Goal: Task Accomplishment & Management: Manage account settings

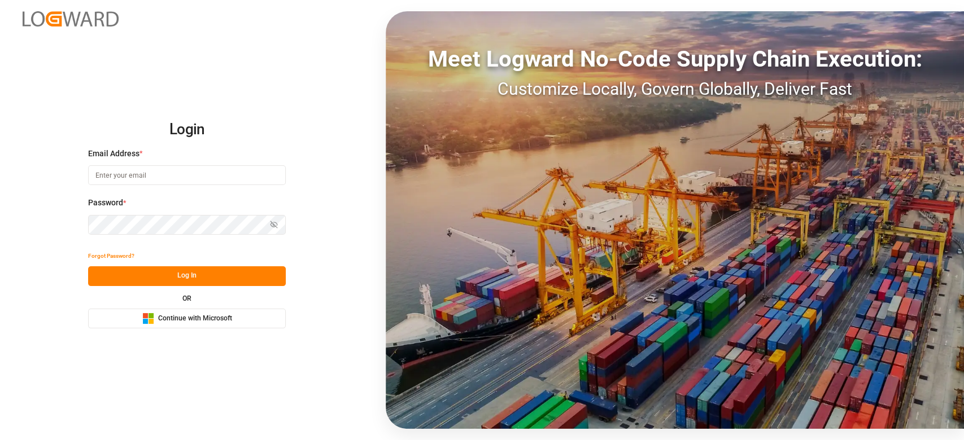
click at [175, 325] on button "Microsoft Logo Continue with Microsoft" at bounding box center [187, 319] width 198 height 20
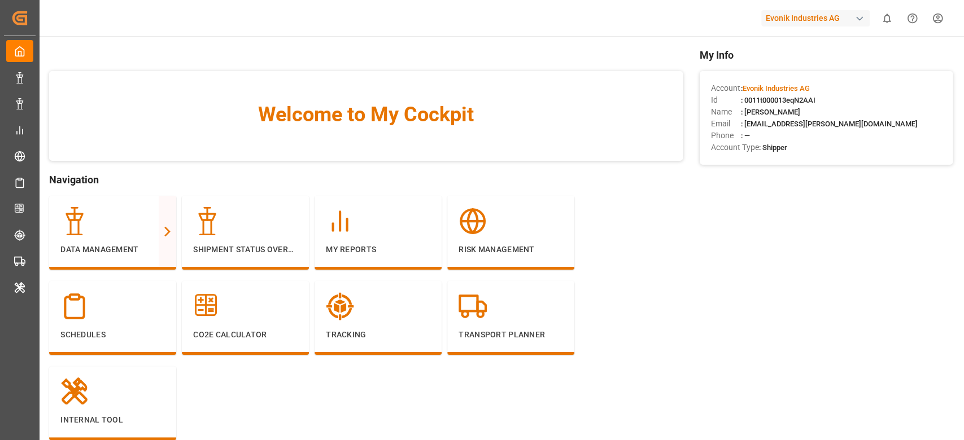
click at [815, 20] on div "Evonik Industries AG" at bounding box center [815, 18] width 108 height 16
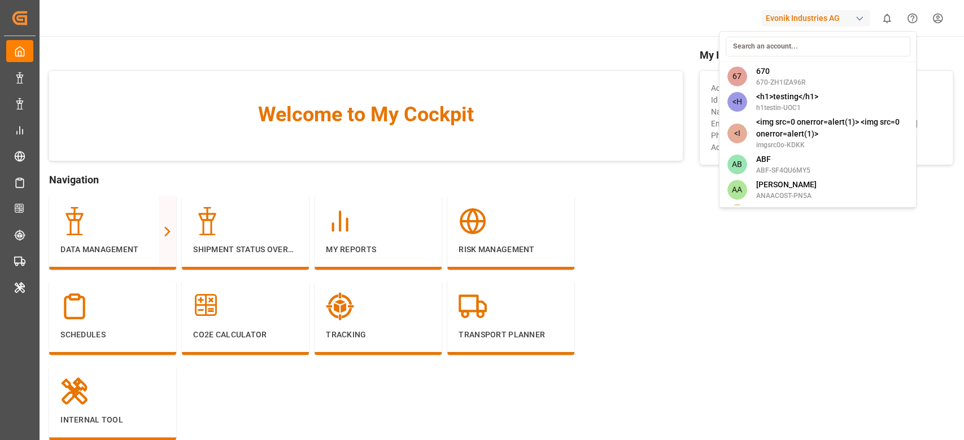
click at [809, 39] on input at bounding box center [817, 47] width 185 height 20
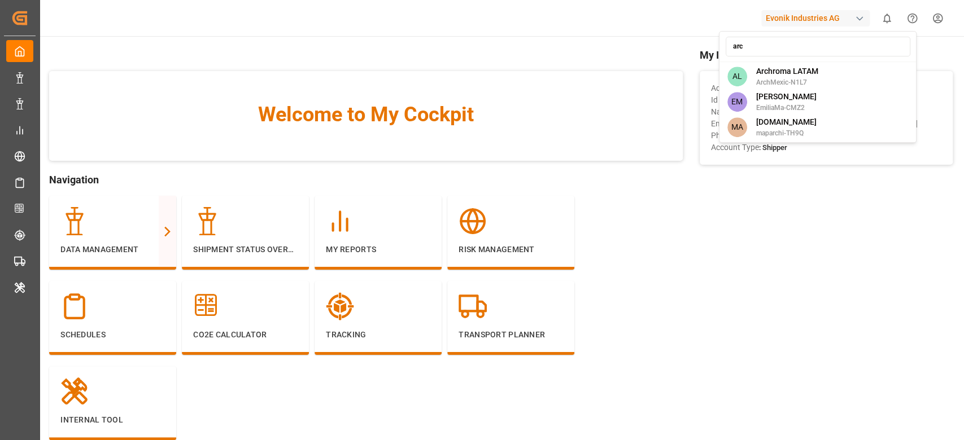
type input "arc"
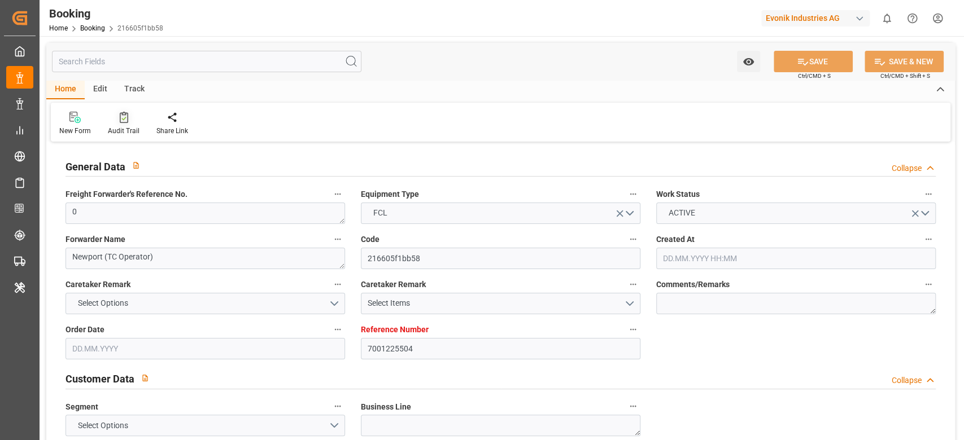
click at [124, 123] on icon at bounding box center [124, 117] width 8 height 11
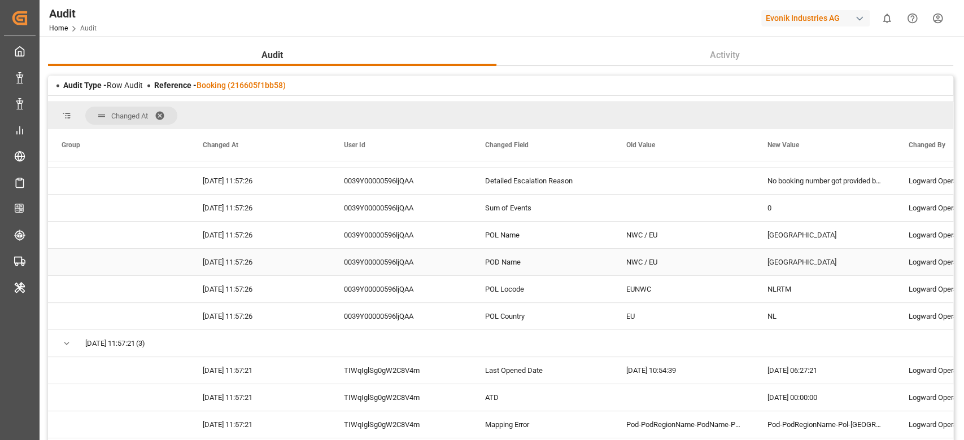
scroll to position [278, 0]
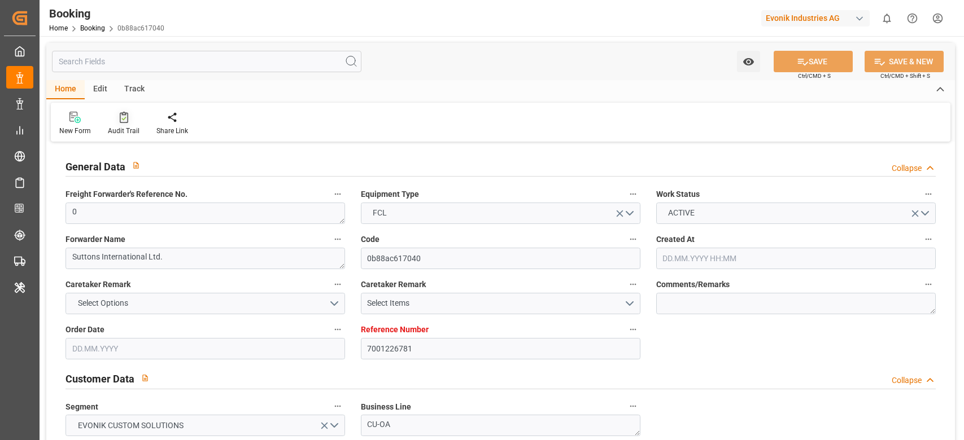
type input "18.07.2025 13:39"
type input "18.07.2025"
type input "14.10.2025"
type input "15.08.2025"
type input "18.08.2025 00:00"
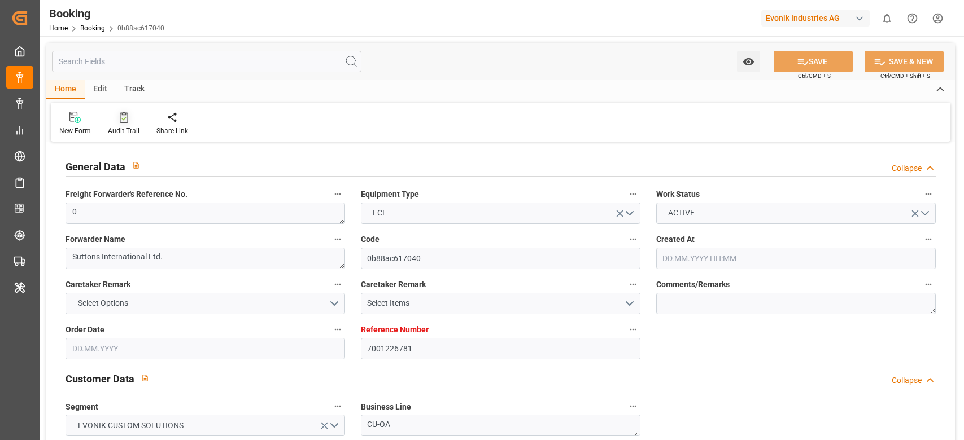
type input "29.08.2025 00:00"
type input "31.08.2025 00:00"
type input "30.08.2025 00:00"
type input "26.08.2025 00:00"
type input "23.10.2025 00:00"
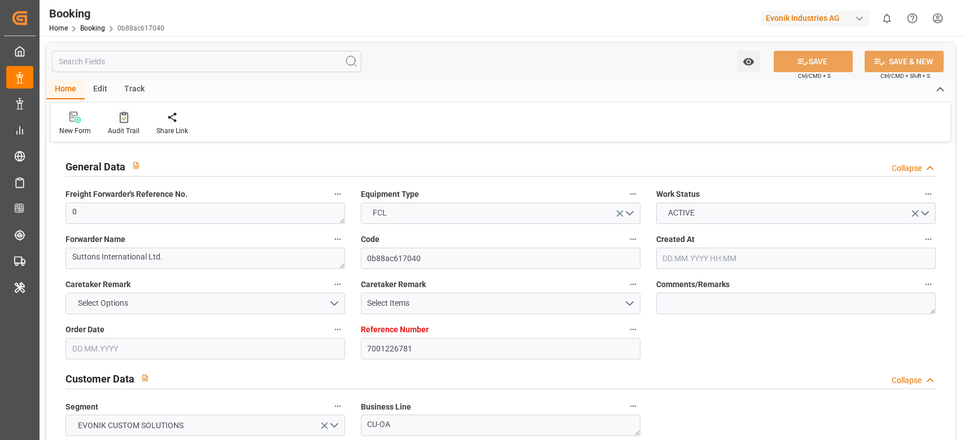
type input "14.10.2025 00:00"
type input "06.09.2025 00:00"
type input "09.09.2025 00:00"
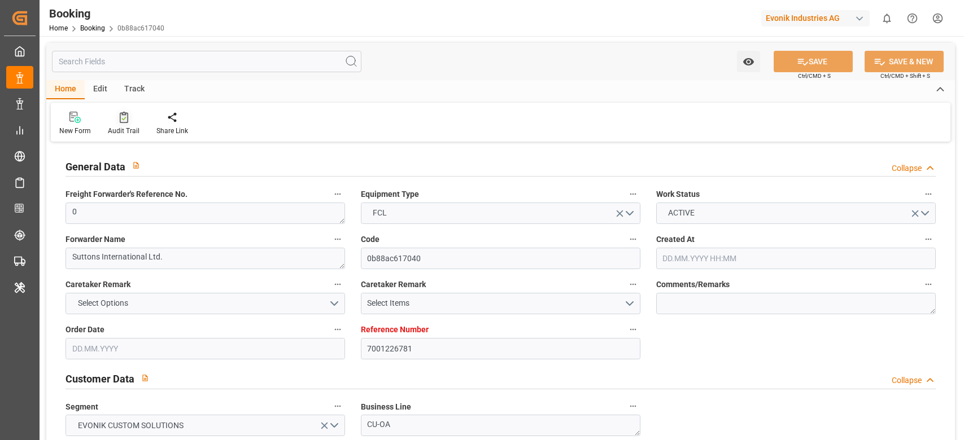
type input "09.09.2025 00:00"
type input "18.08.2025"
type input "22.09.2025 06:46"
click at [120, 122] on icon at bounding box center [124, 117] width 8 height 11
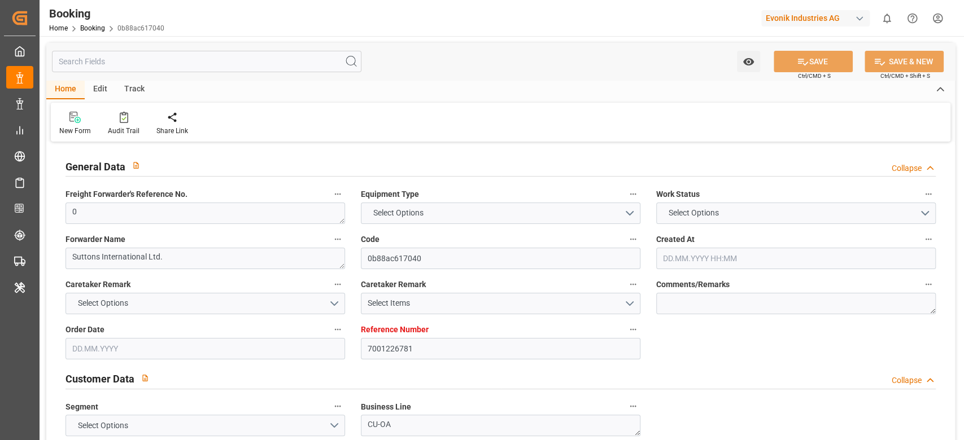
type input "7001226781"
type input "9315850"
type input "Hapag [PERSON_NAME]"
type input "Hapag Lloyd Aktiengesellschaft"
type input "BEANR"
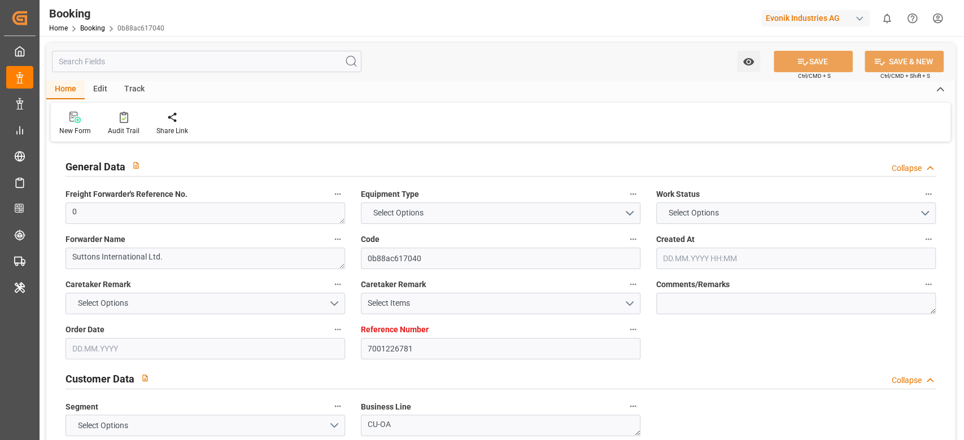
type input "CNSGH"
type input "MAPTM"
type input "0"
type input "[DATE] 12:21"
type input "[DATE]"
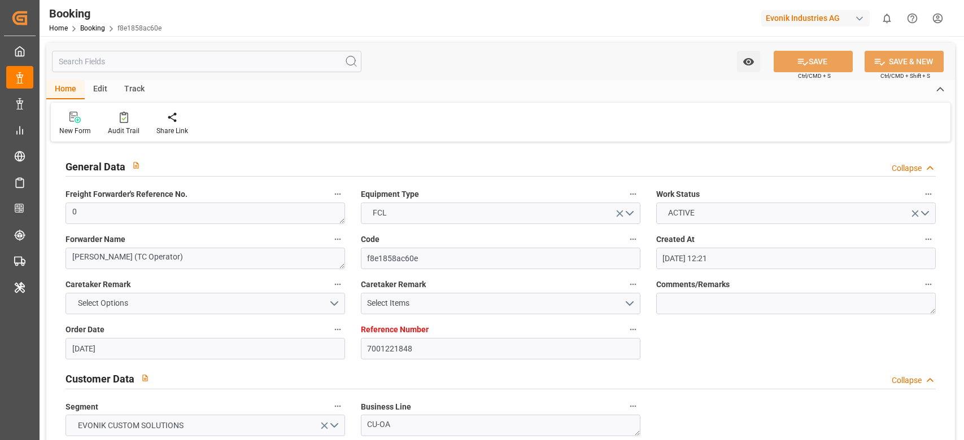
type input "[DATE]"
type input "04.08.2025"
type input "17.08.2025 00:00"
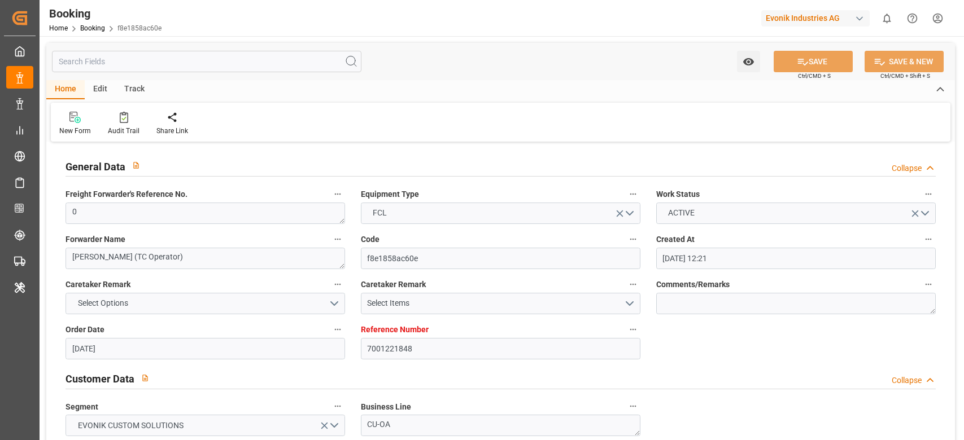
type input "11.08.2025 00:00"
type input "20.09.2025 00:00"
type input "22.08.2025 00:00"
type input "21.09.2025 00:00"
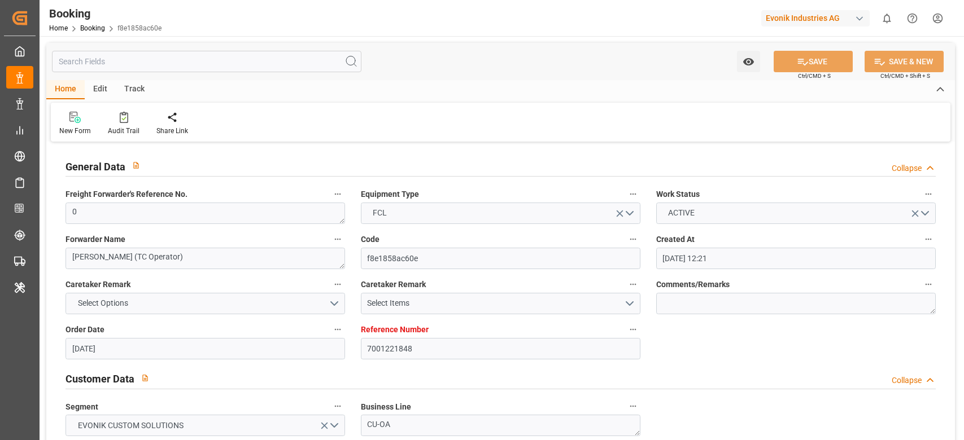
type input "[DATE]"
type input "[DATE] 07:16"
click at [120, 116] on icon at bounding box center [124, 117] width 8 height 11
click at [122, 120] on icon at bounding box center [124, 117] width 8 height 11
click at [113, 120] on div at bounding box center [124, 117] width 32 height 12
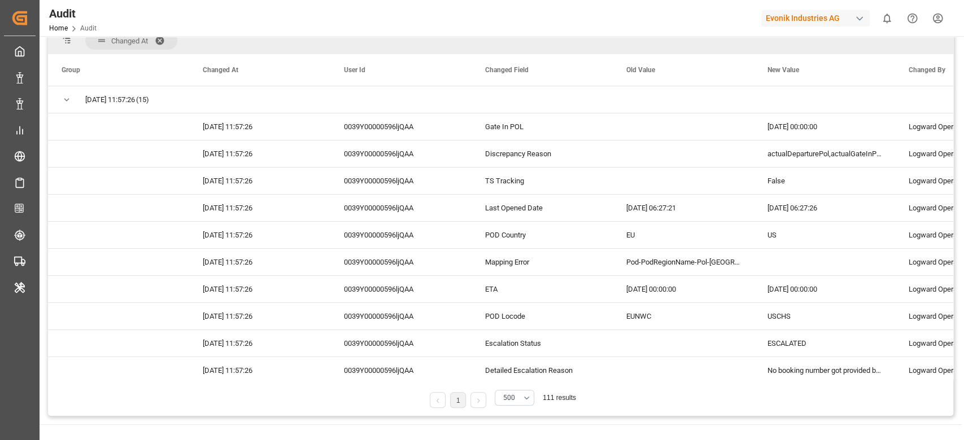
scroll to position [226, 0]
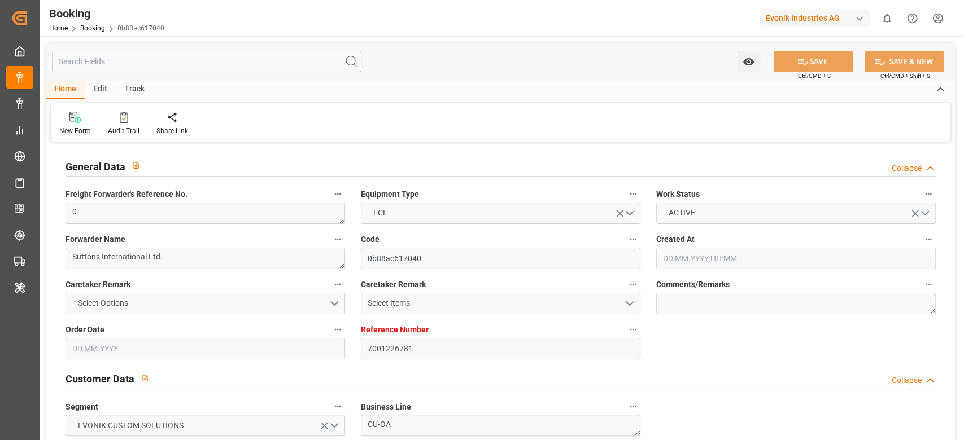
click at [117, 120] on div at bounding box center [124, 117] width 32 height 12
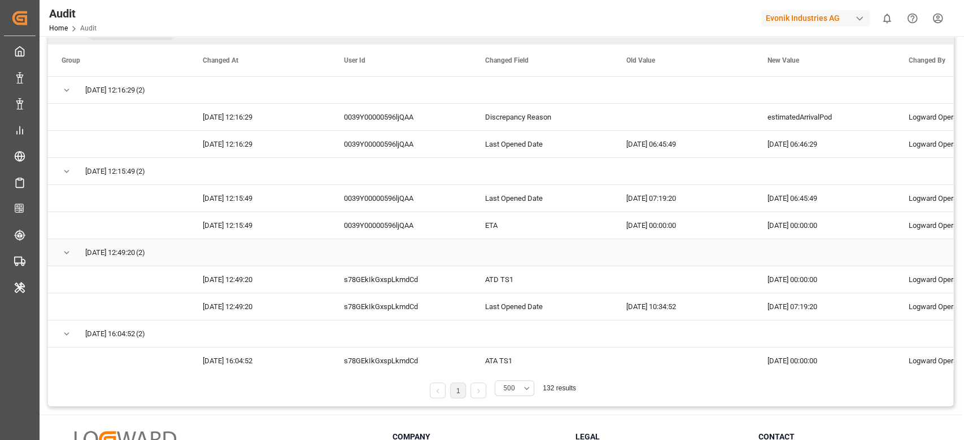
scroll to position [55, 0]
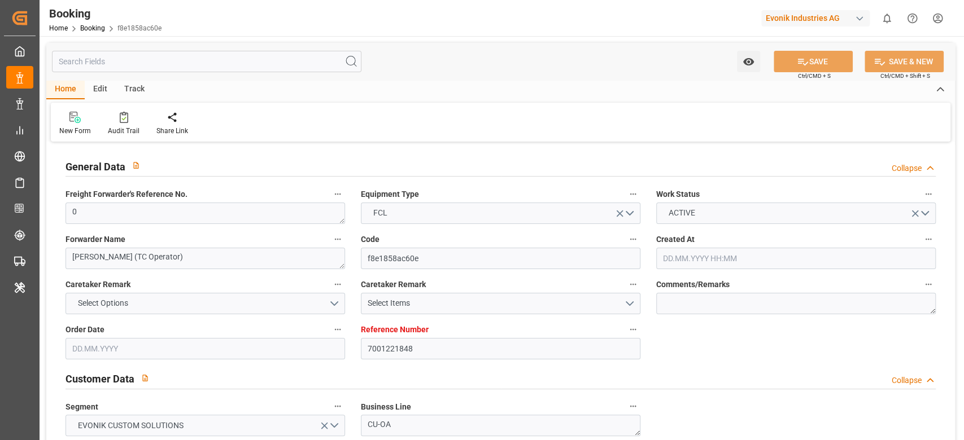
type input "7001221848"
type input "9321536"
type input "Maersk"
type input "Maersk Line AS"
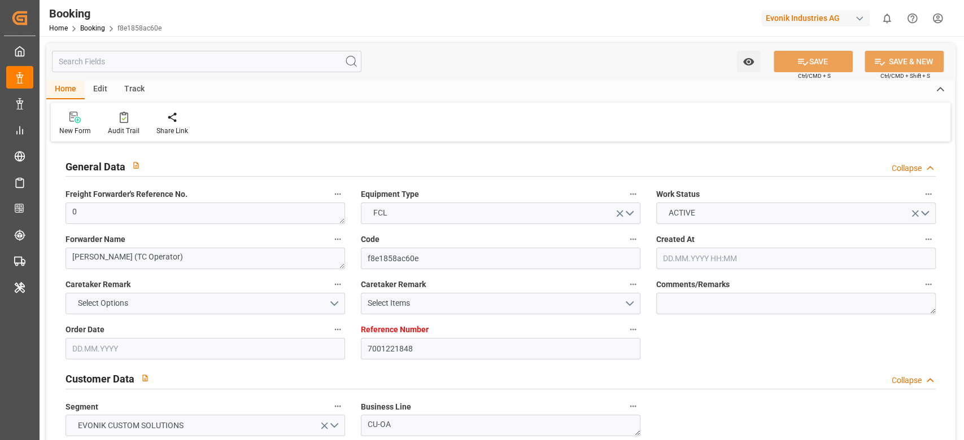
type input "NLRTM"
type input "SGSIN"
type input "35"
type input "0"
type input "14.07.2025 12:21"
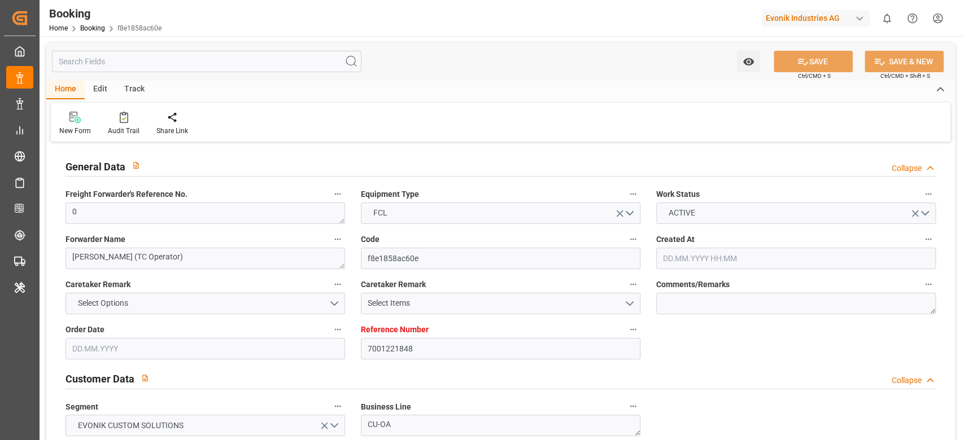
type input "14.07.2025"
type input "03.09.2025"
type input "04.08.2025"
type input "17.08.2025 00:00"
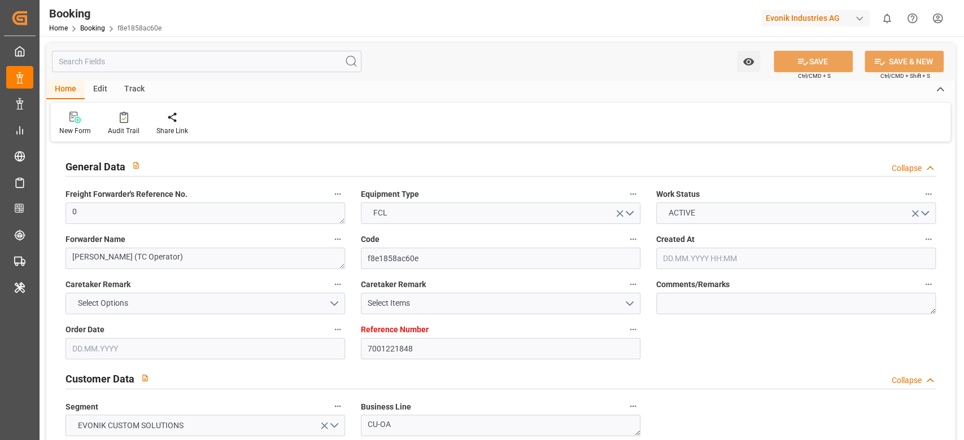
type input "17.08.2025 00:00"
type input "11.08.2025 00:00"
type input "20.09.2025 00:00"
type input "22.08.2025 00:00"
type input "21.09.2025 00:00"
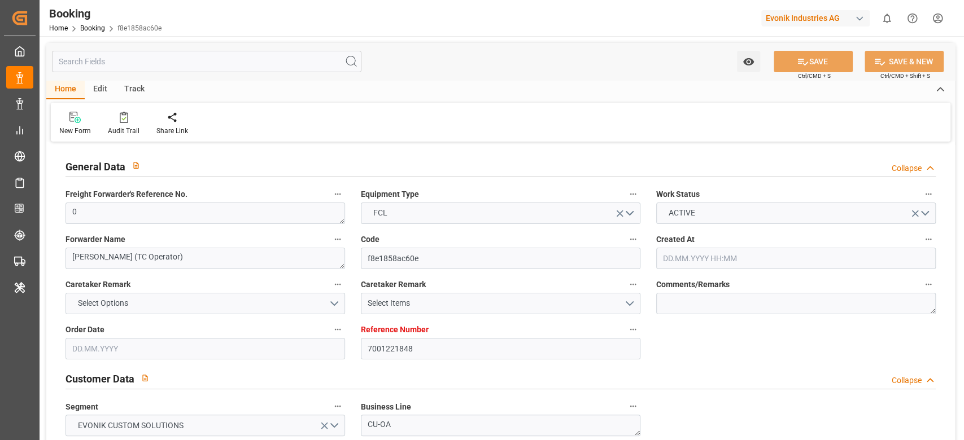
type input "21.09.2025 00:00"
type input "13.08.2025"
type input "22.09.2025 07:16"
click at [132, 116] on div at bounding box center [124, 117] width 32 height 12
click at [122, 119] on icon at bounding box center [123, 119] width 5 height 4
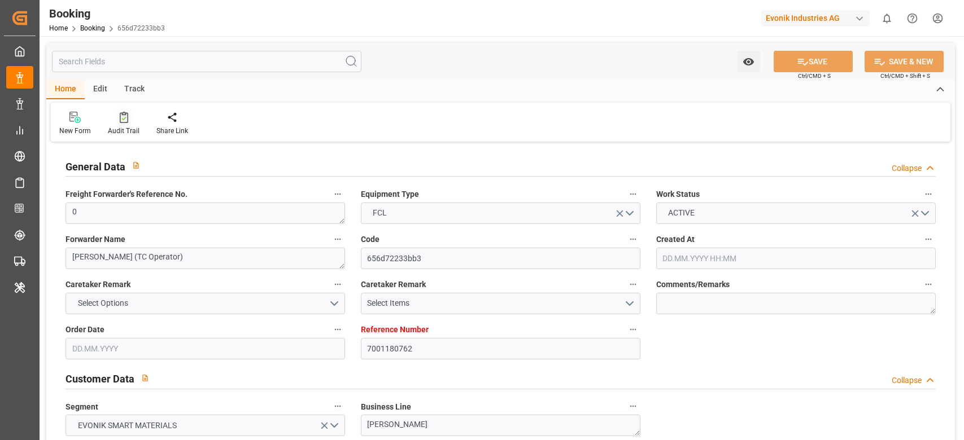
click at [114, 120] on div at bounding box center [124, 117] width 32 height 12
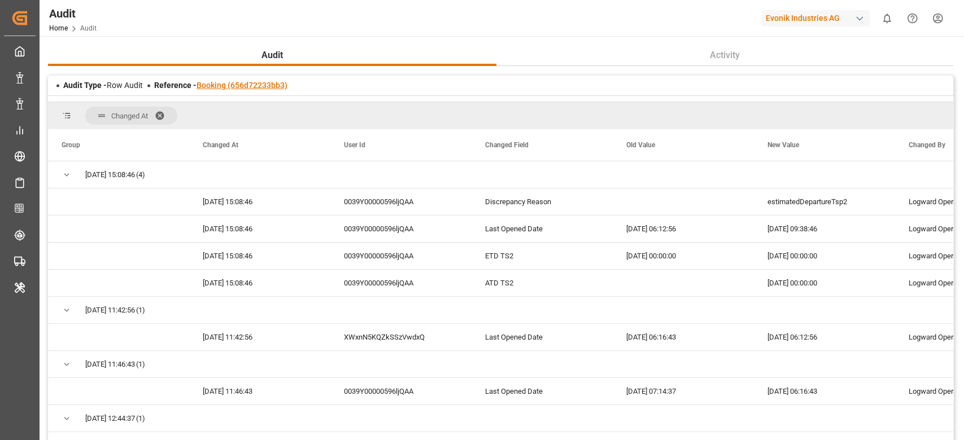
click at [231, 84] on link "Booking (656d72233bb3)" at bounding box center [242, 85] width 91 height 9
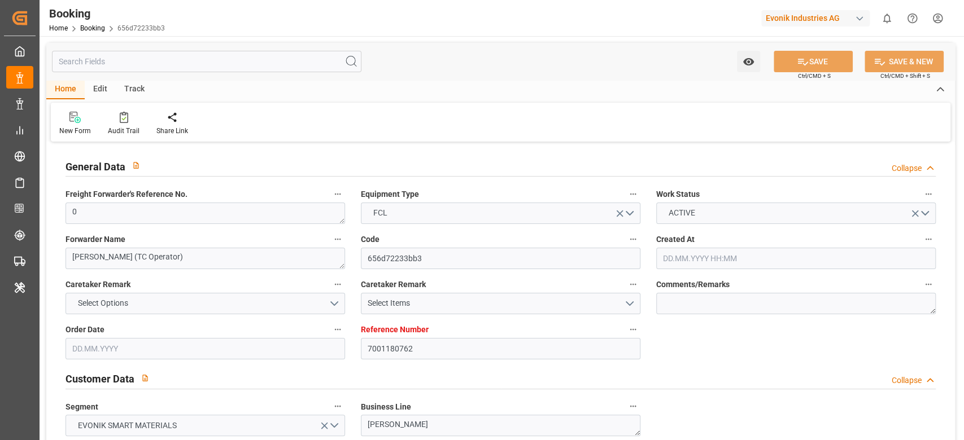
type input "7001180762"
type input "9839210"
type input "CMACGM"
type input "CMA CGM Group"
type input "NLRTM"
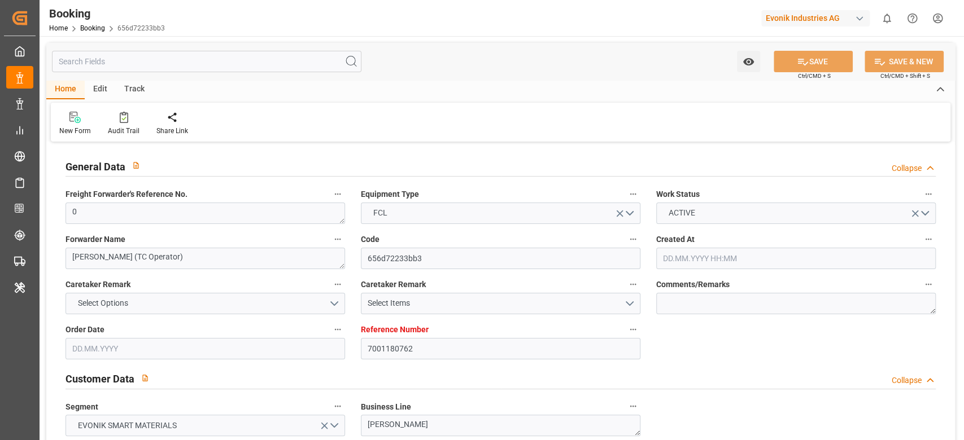
type input "IDBDJ"
type input "MYPKG"
type input "IDJKT"
type input "49"
type input "0"
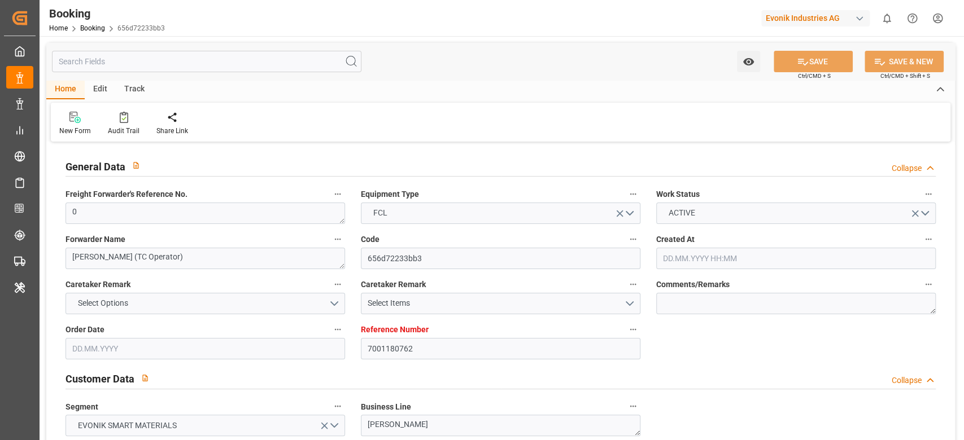
type input "27.05.2025 12:52"
type input "27.05.2025"
type input "15.08.2025"
type input "18.06.2025"
type input "10.06.2025 00:00"
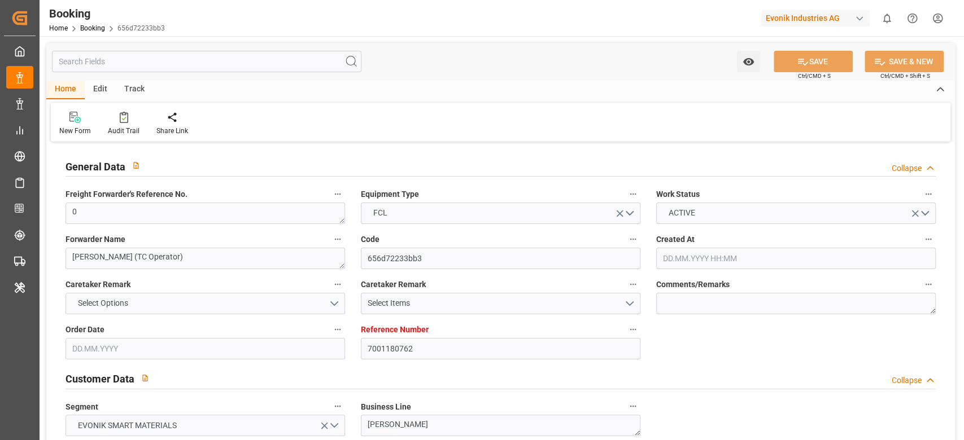
type input "18.06.2025 00:00"
type input "19.06.2025 00:00"
type input "16.06.2025 00:00"
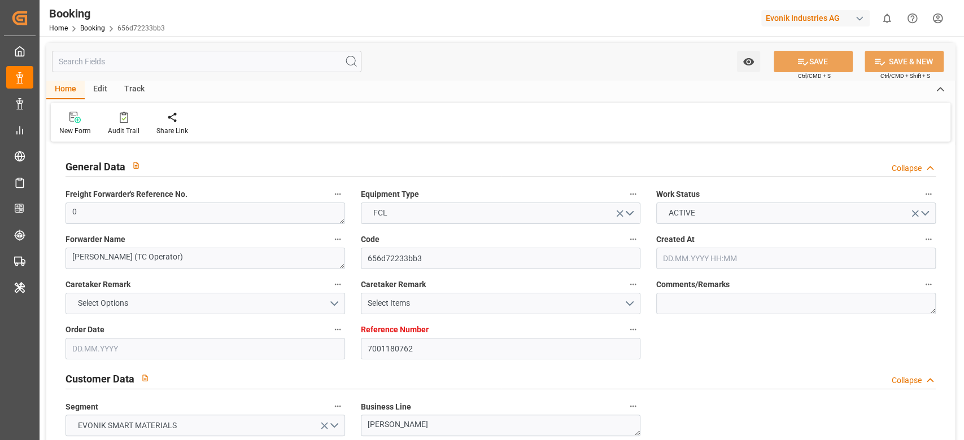
type input "25.08.2025 00:00"
type input "15.08.2025 00:00"
type input "04.08.2025 00:00"
type input "03.08.2025 00:00"
type input "05.08.2025 00:00"
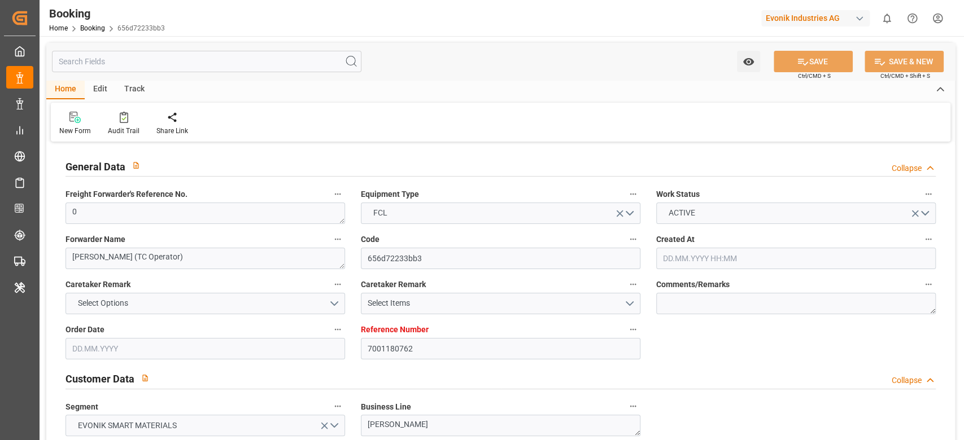
type input "09.08.2025 00:00"
type input "06.08.2025 00:00"
type input "08.08.2025 00:00"
type input "10.08.2025 00:00"
type input "08.08.2025 00:00"
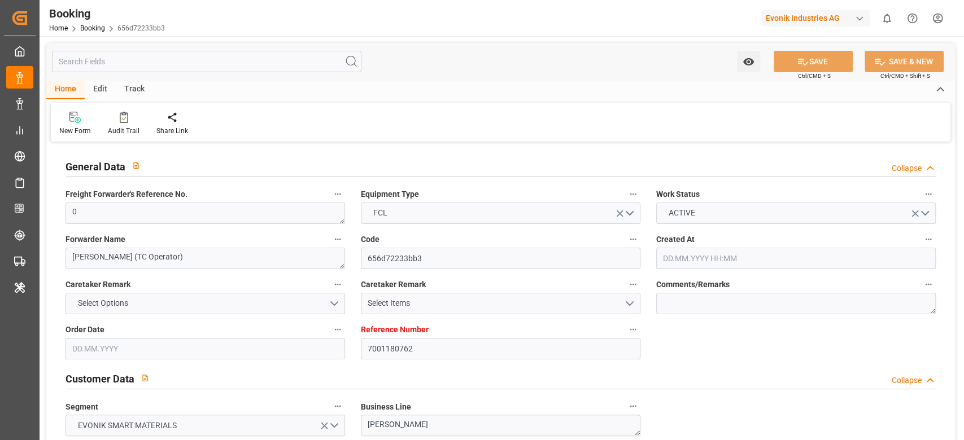
type input "10.08.2025 00:00"
type input "22.08.2025 00:00"
type input "19.09.2025 00:00"
type input "22.08.2025 00:00"
type input "13.06.2025"
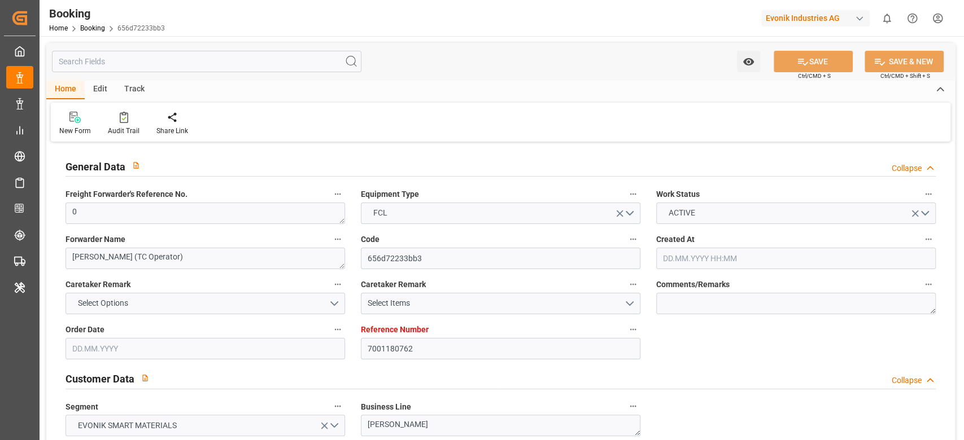
type input "22.09.2025 09:38"
click at [125, 122] on icon at bounding box center [124, 117] width 8 height 11
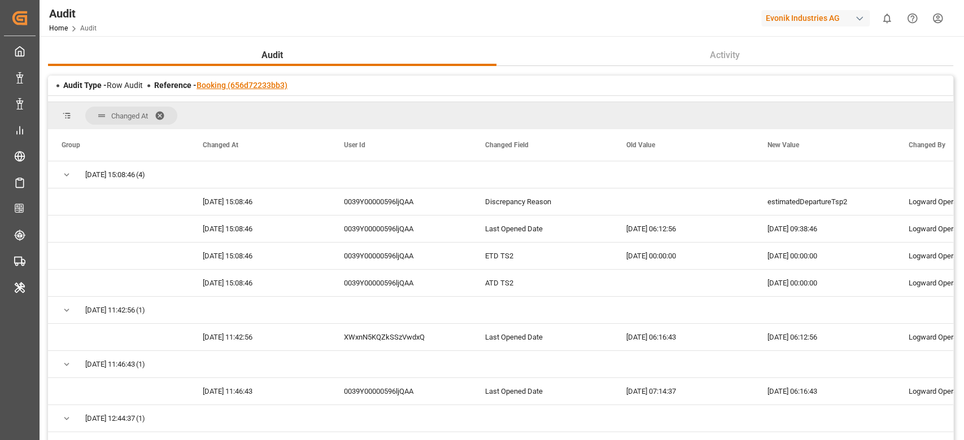
click at [265, 84] on link "Booking (656d72233bb3)" at bounding box center [242, 85] width 91 height 9
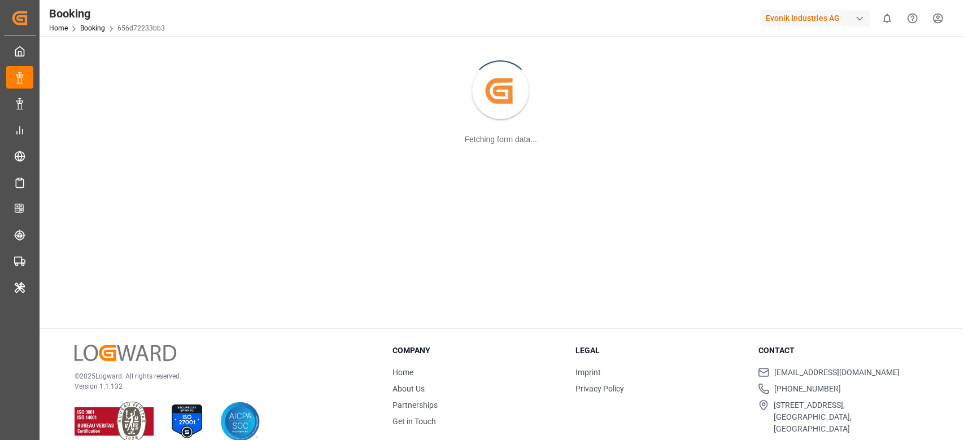
scroll to position [122, 0]
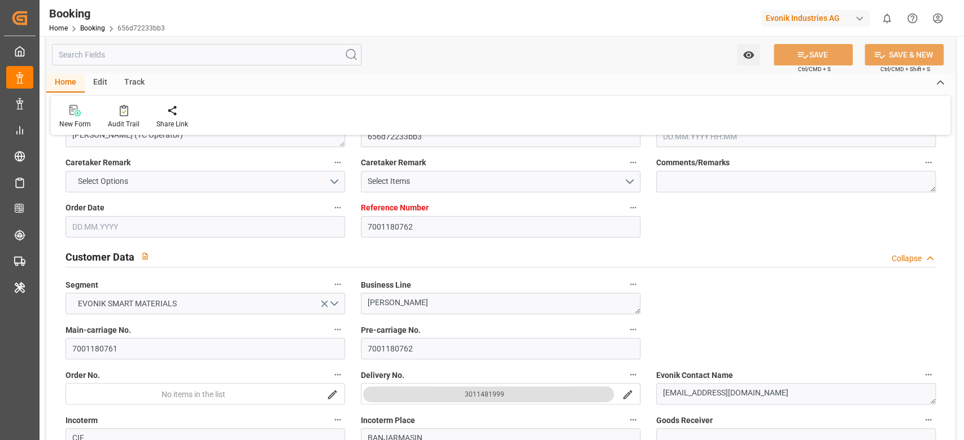
type input "7001180762"
type input "9839210"
type input "CMACGM"
type input "CMA CGM Group"
type input "NLRTM"
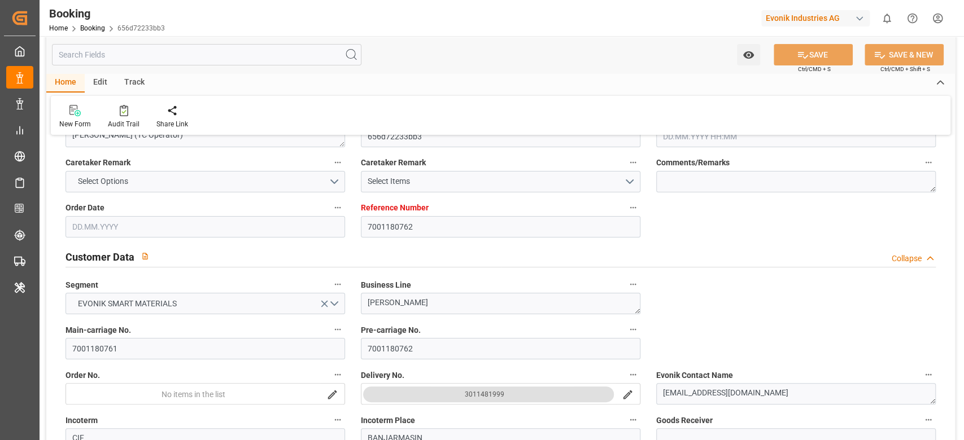
type input "IDBDJ"
type input "MYPKG"
type input "IDJKT"
type input "49"
type input "0"
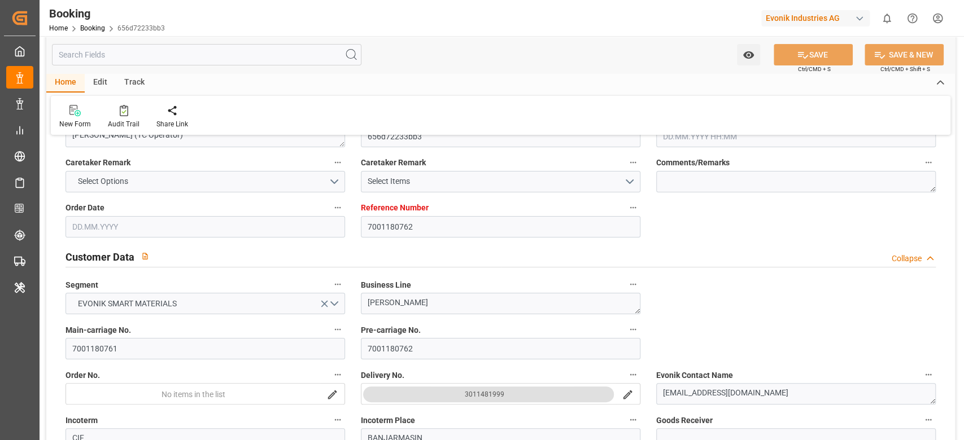
type input "27.05.2025 12:52"
type input "27.05.2025"
type input "15.08.2025"
type input "18.06.2025"
type input "10.06.2025 00:00"
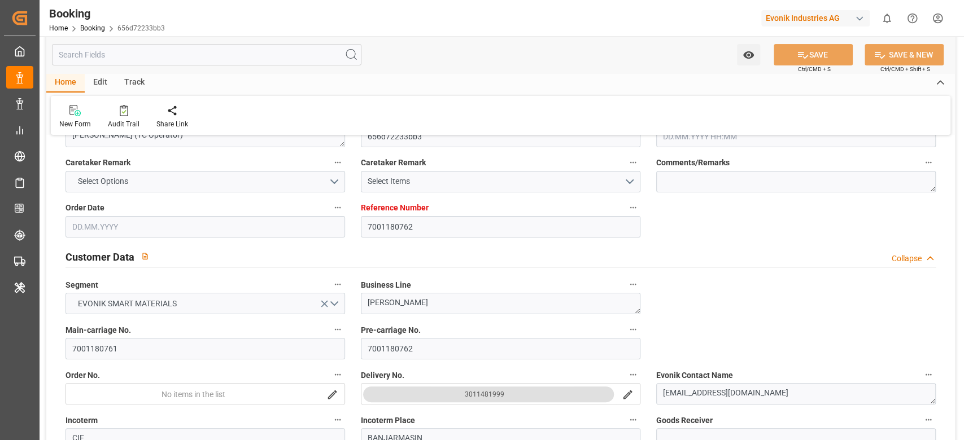
type input "18.06.2025 00:00"
type input "19.06.2025 00:00"
type input "16.06.2025 00:00"
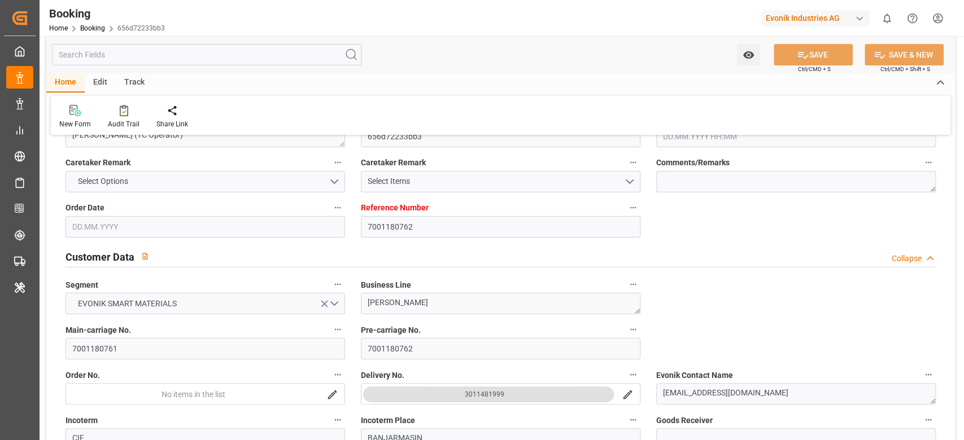
type input "25.08.2025 00:00"
type input "15.08.2025 00:00"
type input "04.08.2025 00:00"
type input "03.08.2025 00:00"
type input "05.08.2025 00:00"
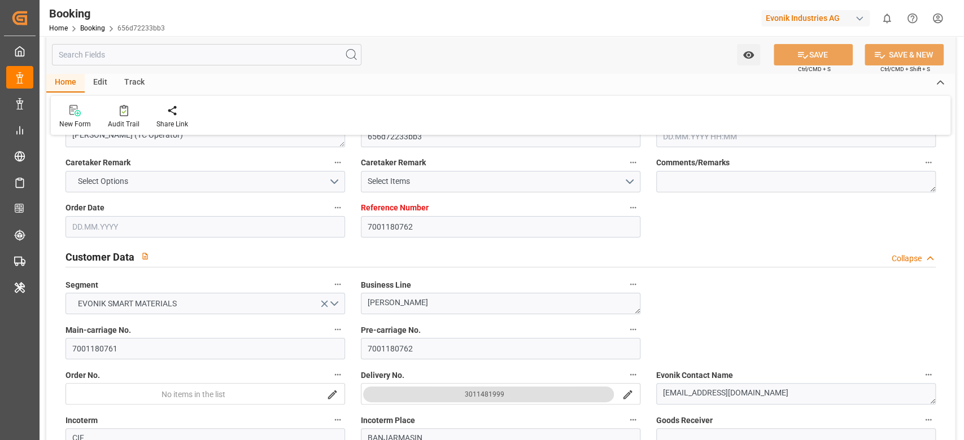
type input "09.08.2025 00:00"
type input "06.08.2025 00:00"
type input "08.08.2025 00:00"
type input "10.08.2025 00:00"
type input "08.08.2025 00:00"
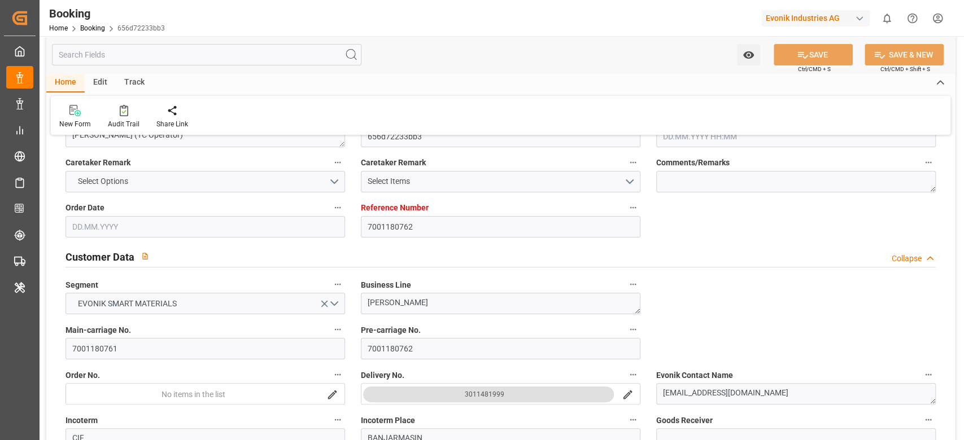
type input "10.08.2025 00:00"
type input "22.08.2025 00:00"
type input "19.09.2025 00:00"
type input "22.08.2025 00:00"
type input "13.06.2025"
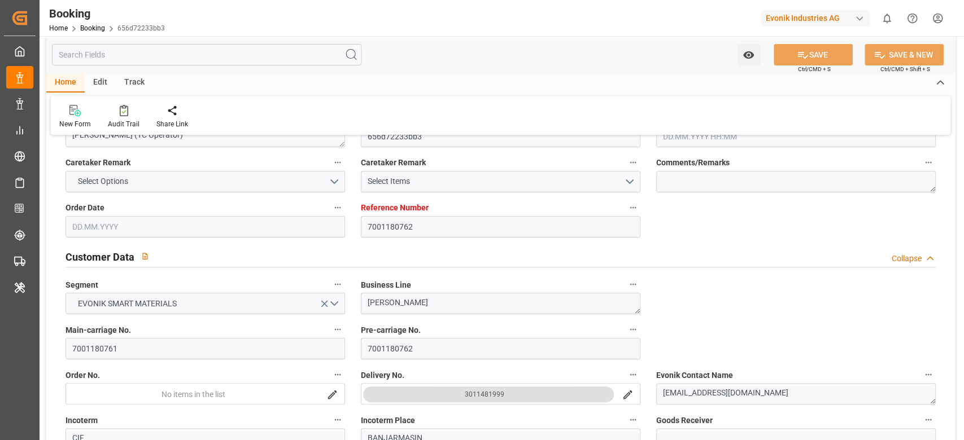
type input "22.09.2025 09:38"
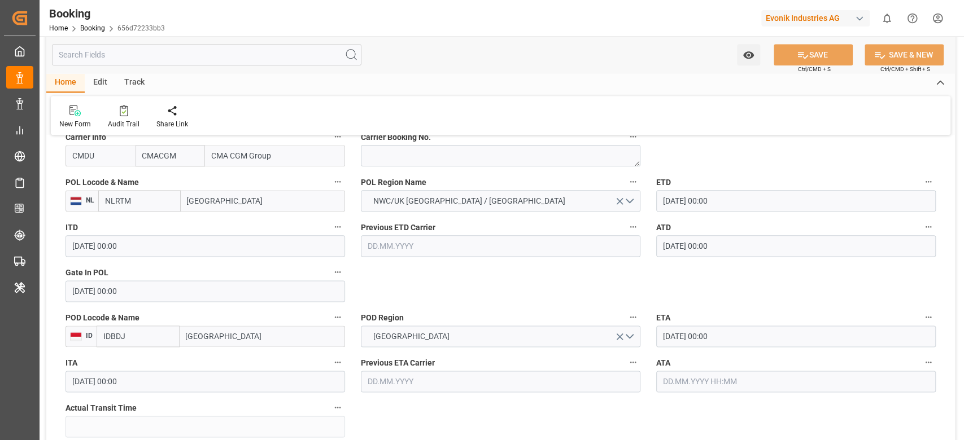
scroll to position [874, 0]
click at [116, 113] on div at bounding box center [124, 110] width 32 height 12
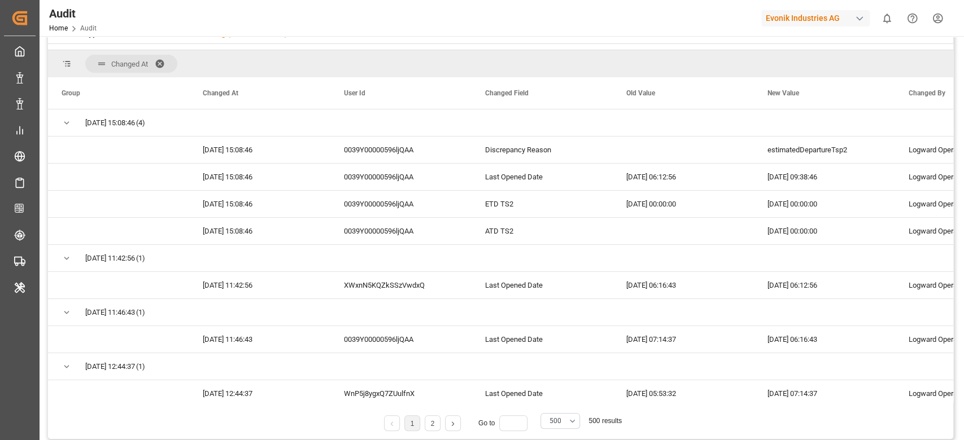
scroll to position [75, 0]
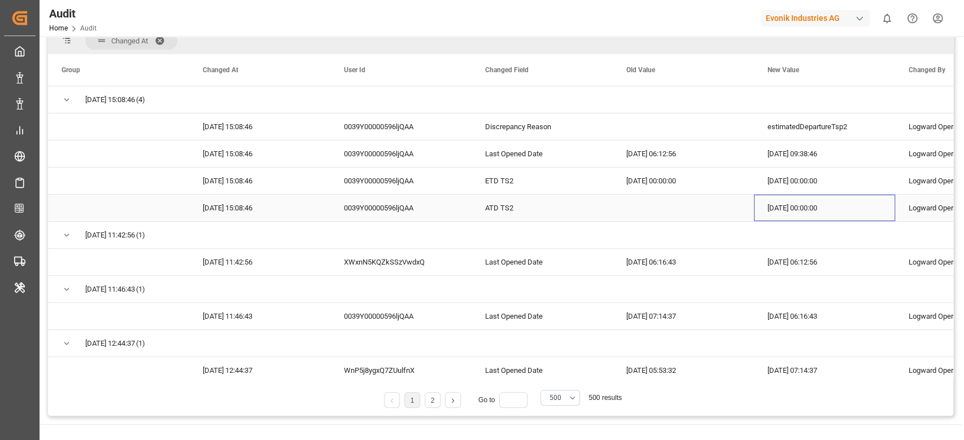
click at [778, 201] on div "2025-08-22 00:00:00" at bounding box center [824, 208] width 141 height 27
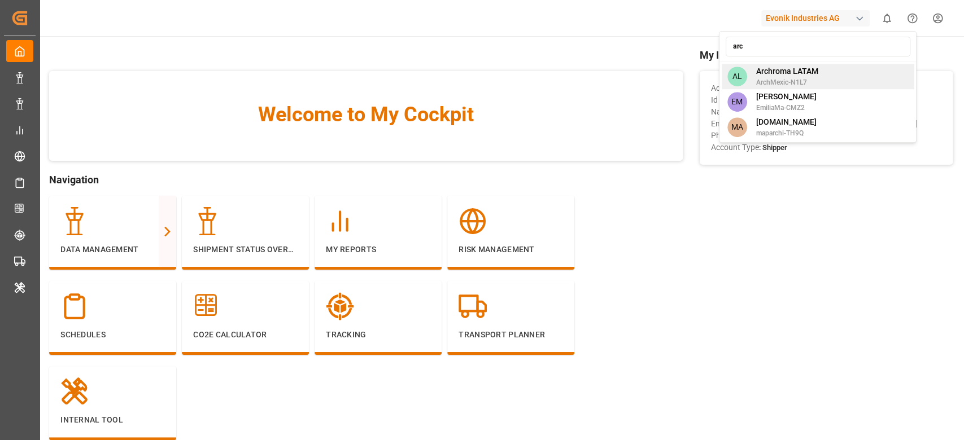
click at [812, 75] on span "Archroma LATAM" at bounding box center [787, 72] width 62 height 12
